Goal: Transaction & Acquisition: Purchase product/service

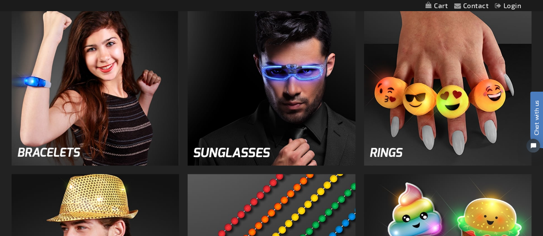
scroll to position [809, 0]
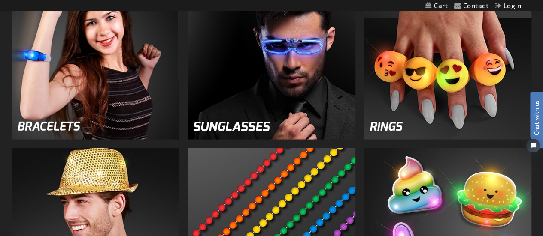
click at [143, 103] on img at bounding box center [96, 56] width 168 height 168
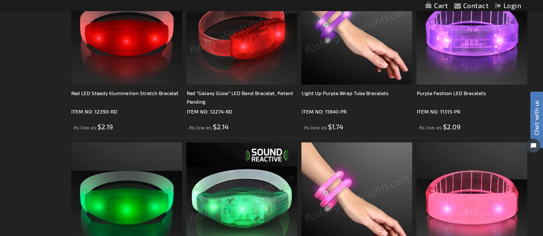
scroll to position [702, 0]
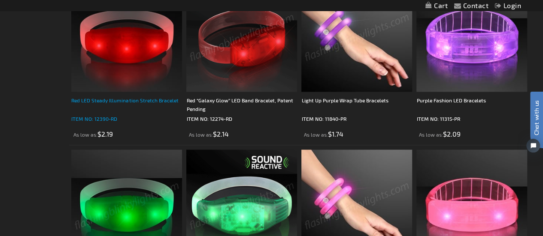
click at [127, 104] on div "Red LED Steady Illumination Stretch Bracelet" at bounding box center [126, 104] width 111 height 17
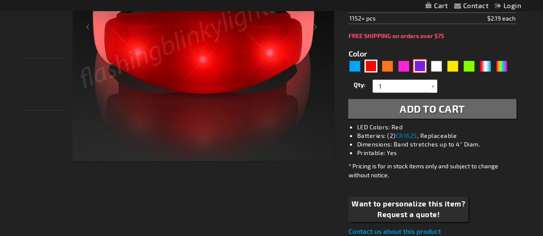
scroll to position [225, 0]
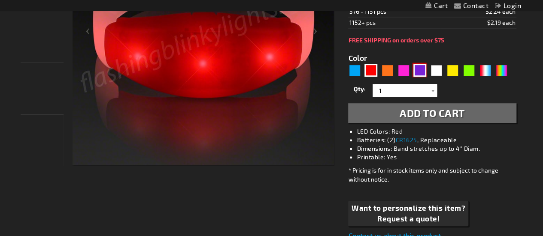
click at [421, 70] on div "Purple" at bounding box center [419, 70] width 13 height 13
type input "5640"
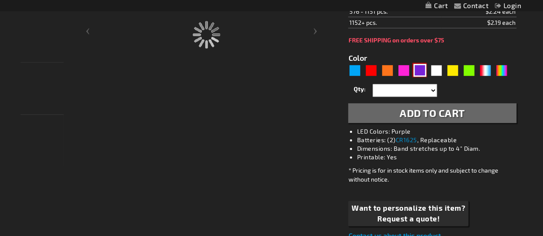
type input "12390-PR"
type input "Customize - Purple LED Steady Illumination Stretch Bracelet - ITEM NO: 12390-PR"
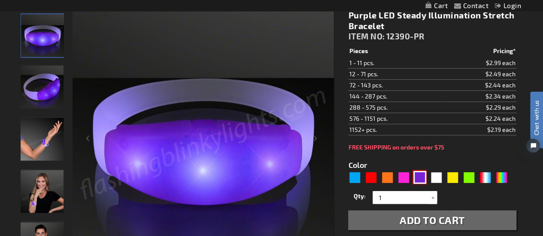
scroll to position [118, 0]
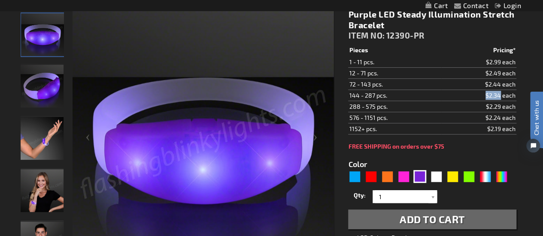
drag, startPoint x: 499, startPoint y: 97, endPoint x: 484, endPoint y: 95, distance: 15.1
click at [484, 95] on td "$2.34 each" at bounding box center [478, 95] width 75 height 11
click at [468, 138] on div "Purple LED Steady Illumination Stretch Bracelet ITEM NO: 12390-PR $2.19 Pieces …" at bounding box center [432, 178] width 181 height 351
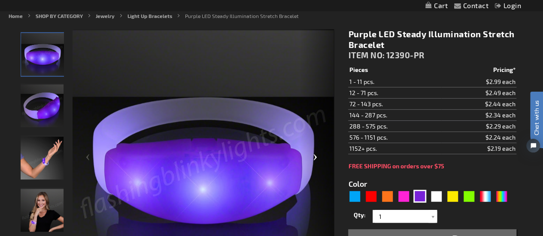
scroll to position [95, 0]
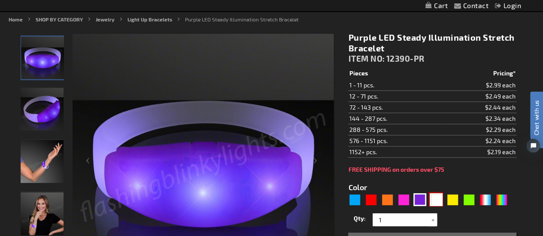
click at [437, 199] on div "White" at bounding box center [436, 200] width 13 height 13
type input "5646"
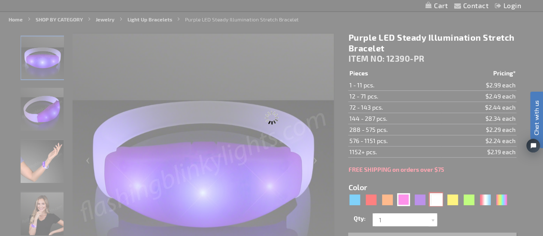
type input "12390-WT"
type input "Customize - White LED Steady Illumination Stretch Bracelet - ITEM NO: 12390-WT"
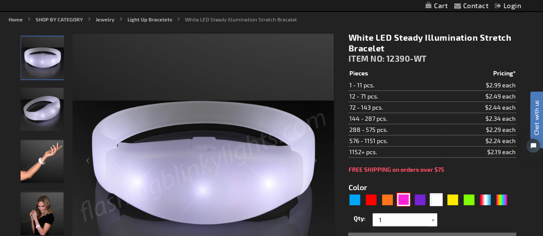
click at [399, 200] on div "Pink" at bounding box center [403, 200] width 13 height 13
type input "5639"
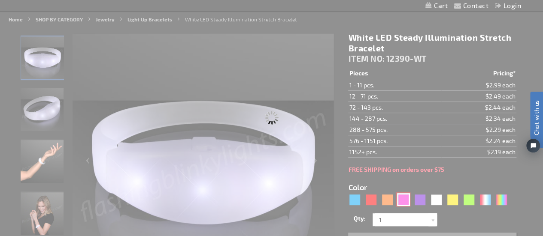
type input "12390-PK"
type input "Customize - Pink LED Steady Illumination Stretch Bracelet - ITEM NO: 12390-PK"
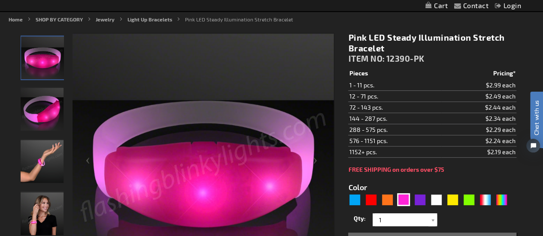
click at [411, 199] on div "5639" at bounding box center [429, 201] width 163 height 14
click at [419, 198] on div "Purple" at bounding box center [419, 200] width 13 height 13
type input "5640"
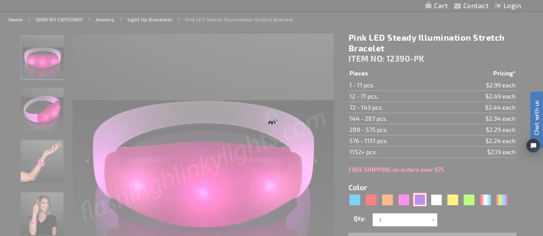
type input "12390-PR"
type input "Customize - Purple LED Steady Illumination Stretch Bracelet - ITEM NO: 12390-PR"
